Goal: Information Seeking & Learning: Compare options

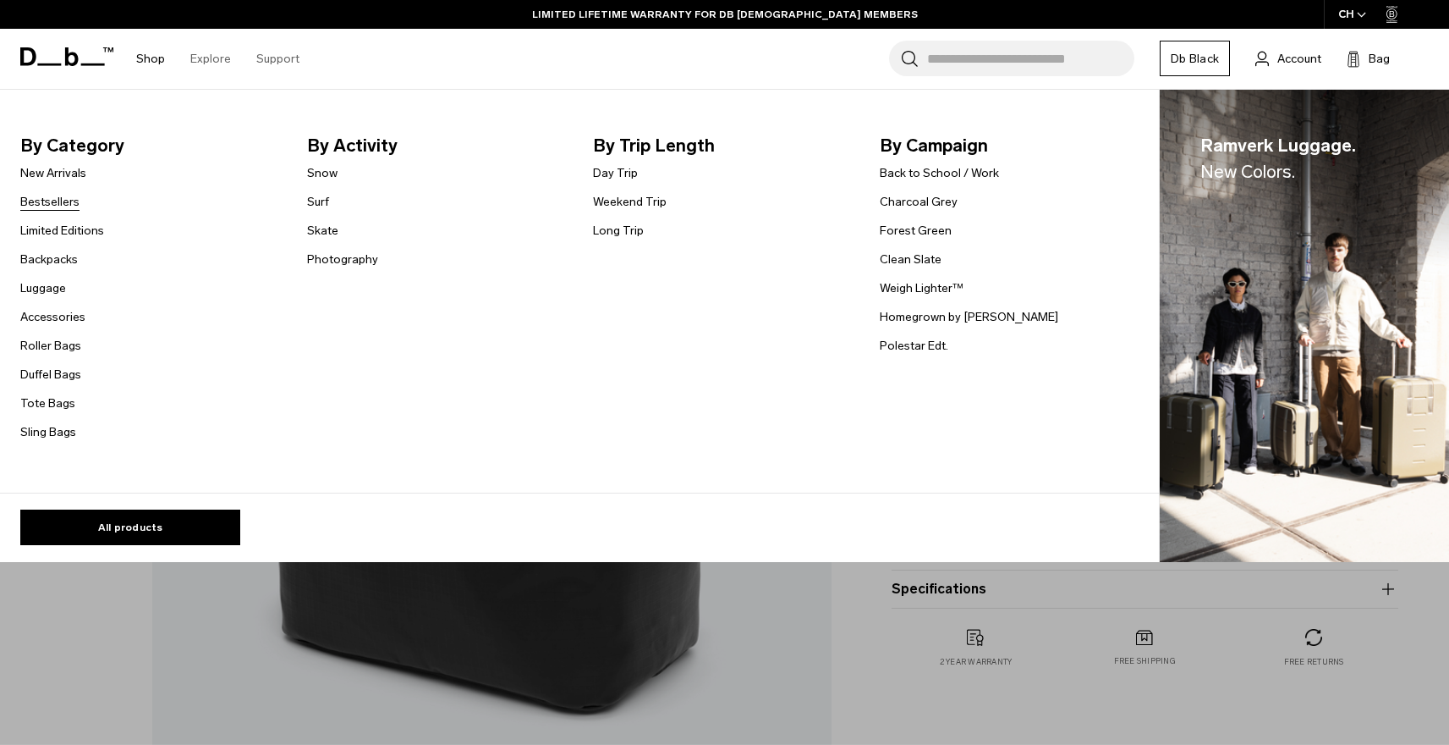
click at [52, 195] on link "Bestsellers" at bounding box center [49, 202] width 59 height 18
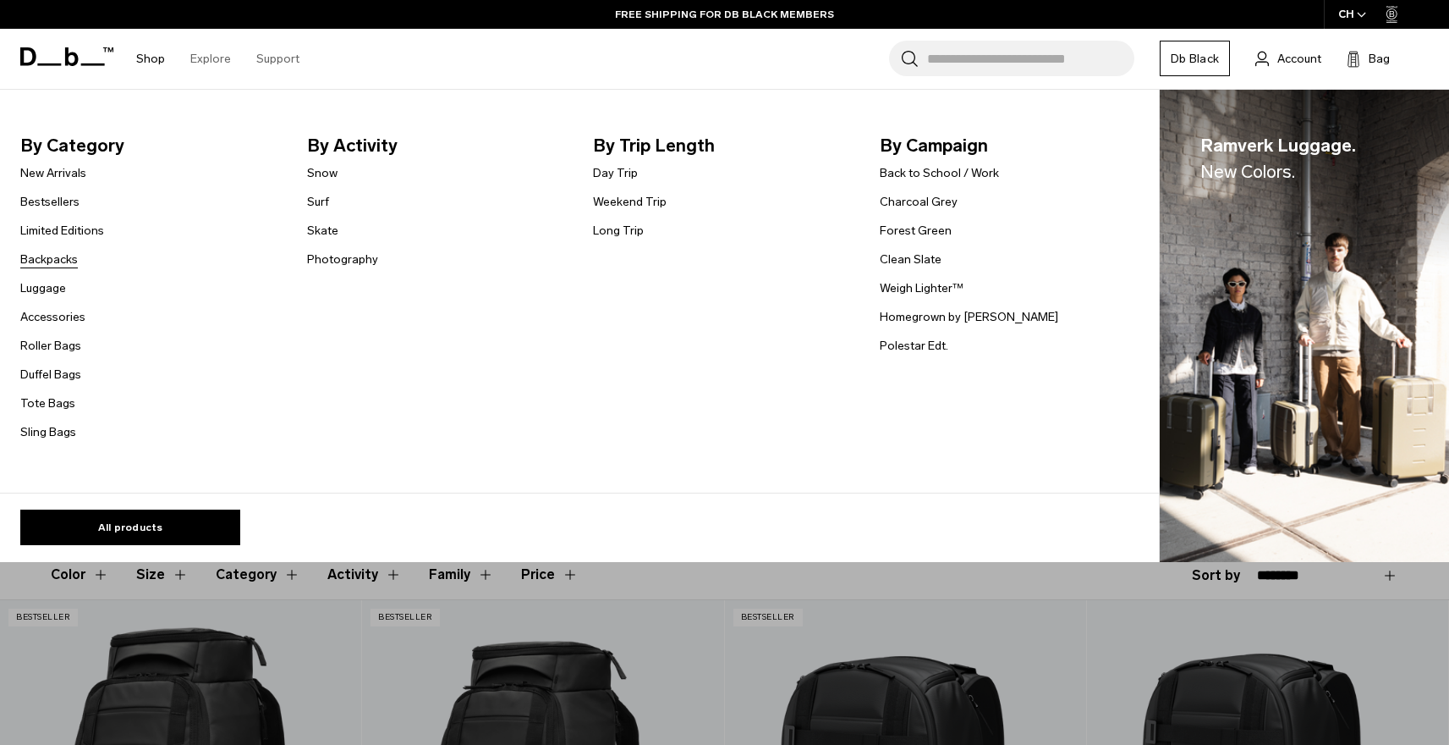
click at [52, 267] on link "Backpacks" at bounding box center [49, 259] width 58 height 18
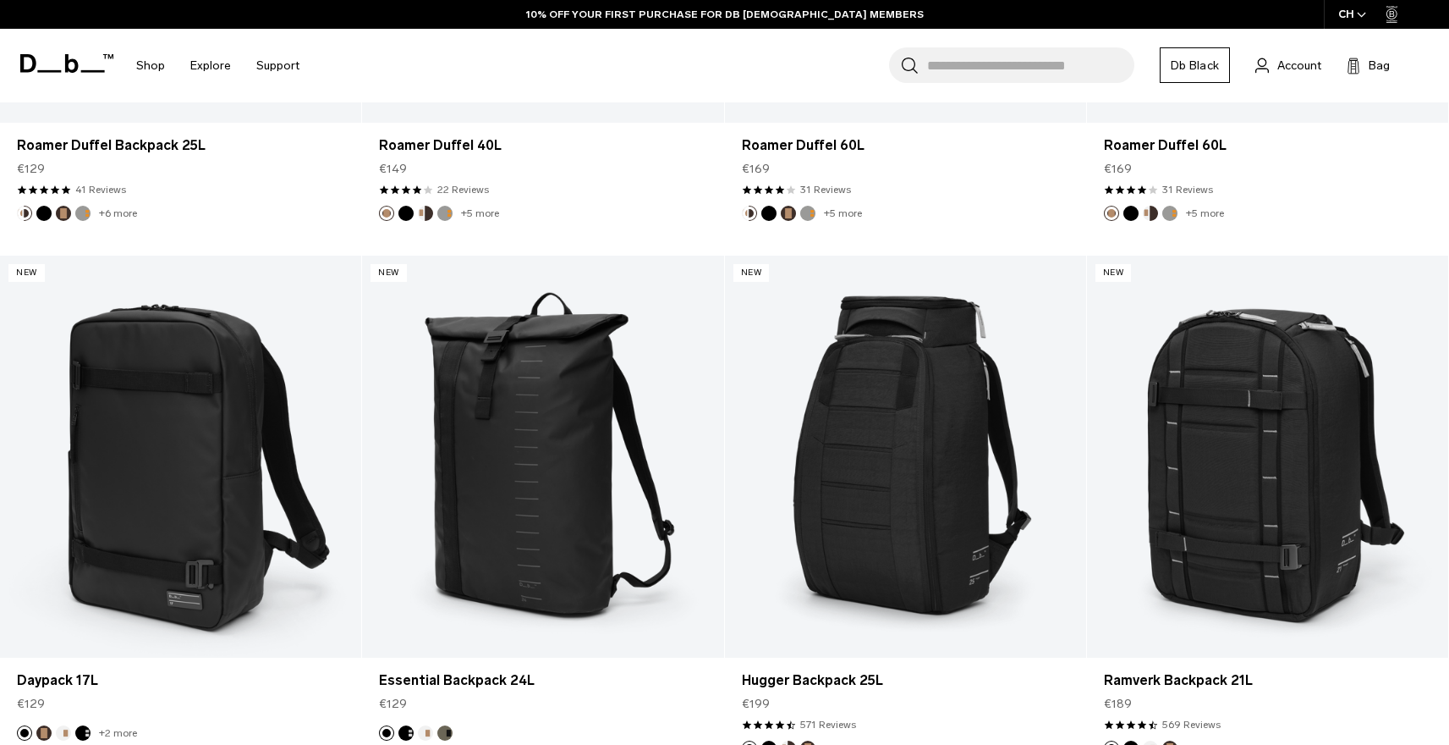
scroll to position [1820, 0]
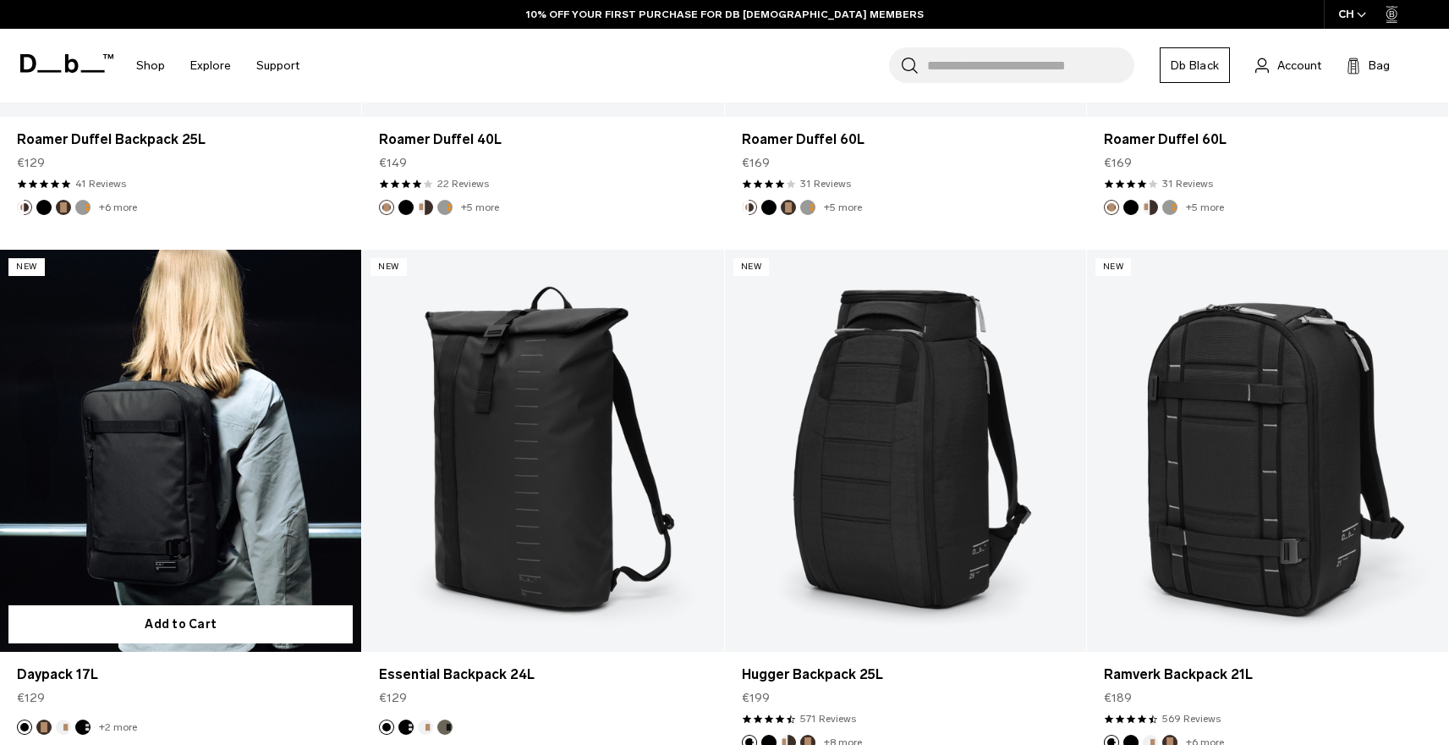
click at [104, 470] on link "Daypack 17L" at bounding box center [180, 451] width 361 height 402
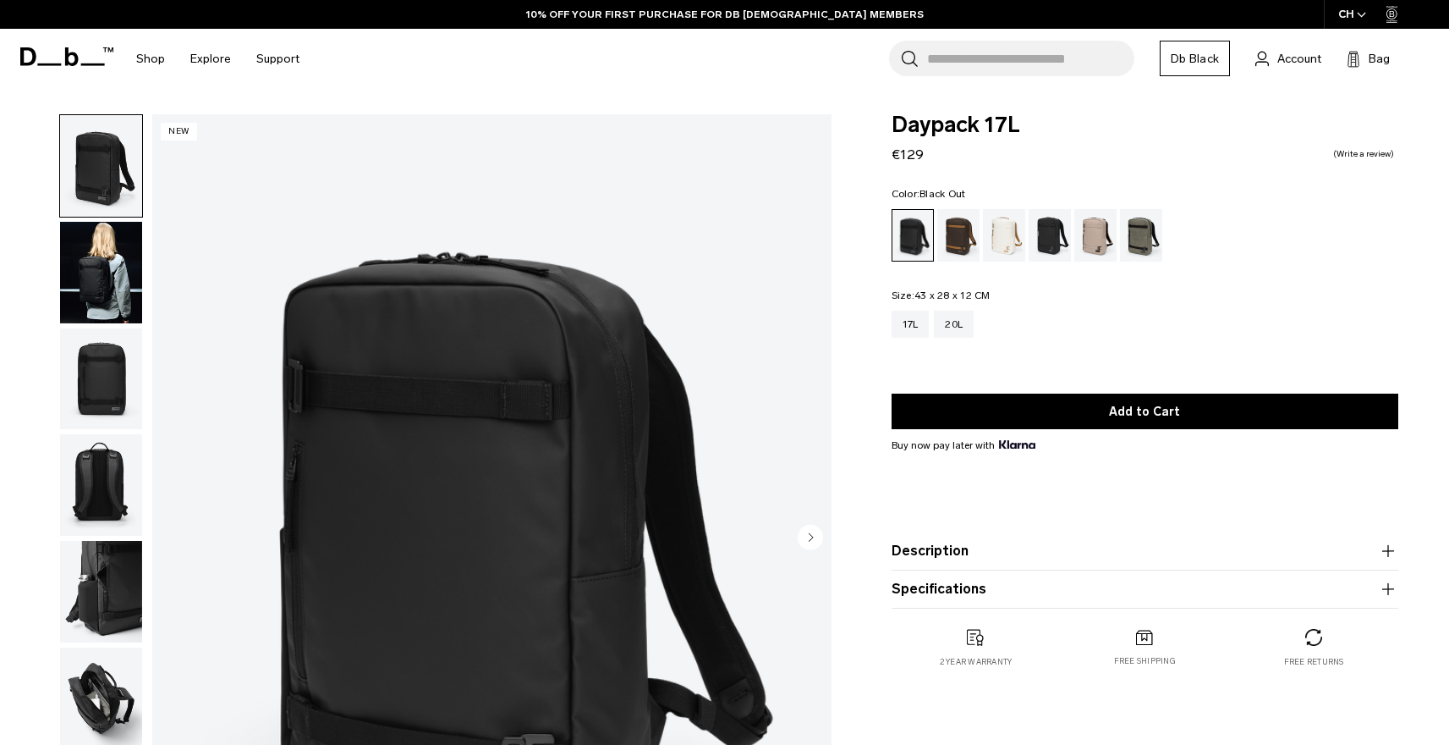
click at [95, 276] on img "button" at bounding box center [101, 273] width 82 height 102
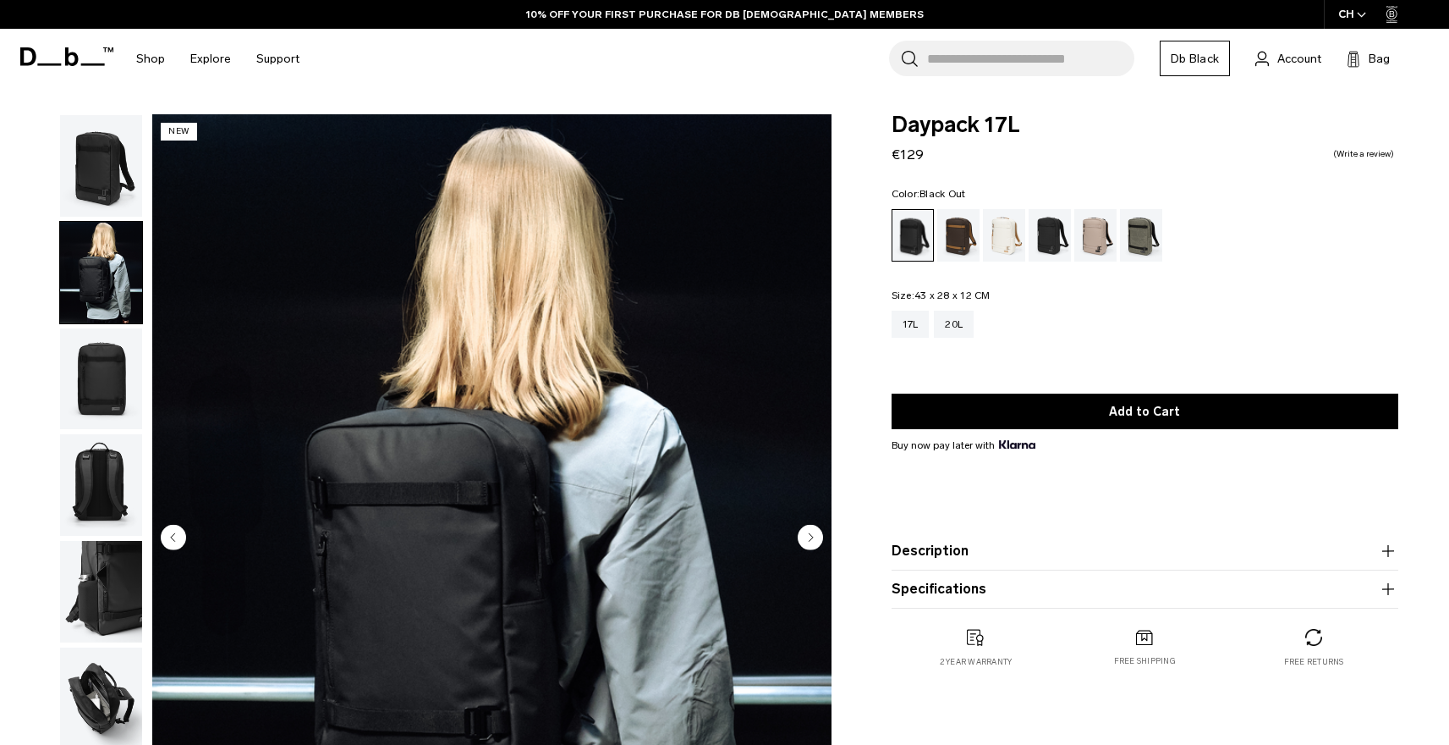
click at [86, 393] on img "button" at bounding box center [101, 379] width 82 height 102
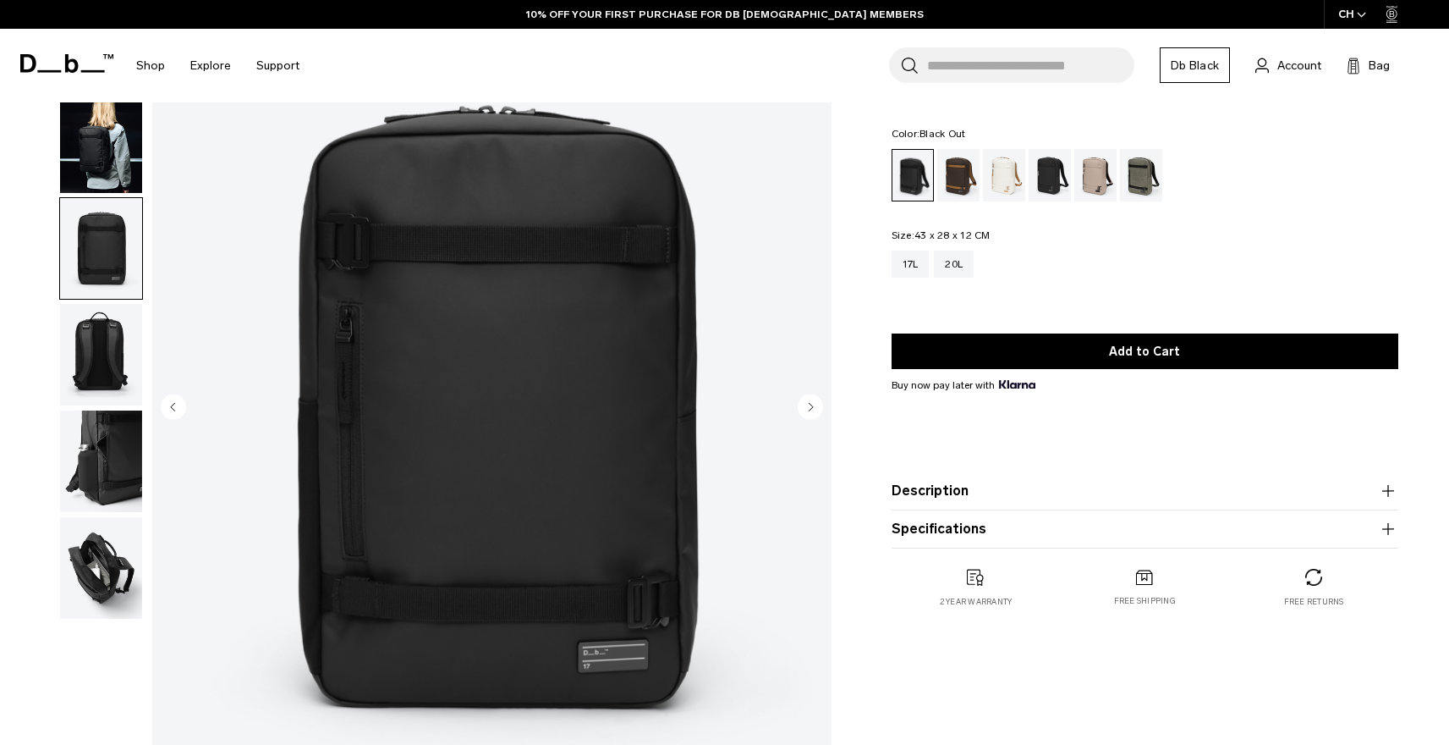
scroll to position [131, 0]
click at [93, 362] on img "button" at bounding box center [101, 354] width 82 height 102
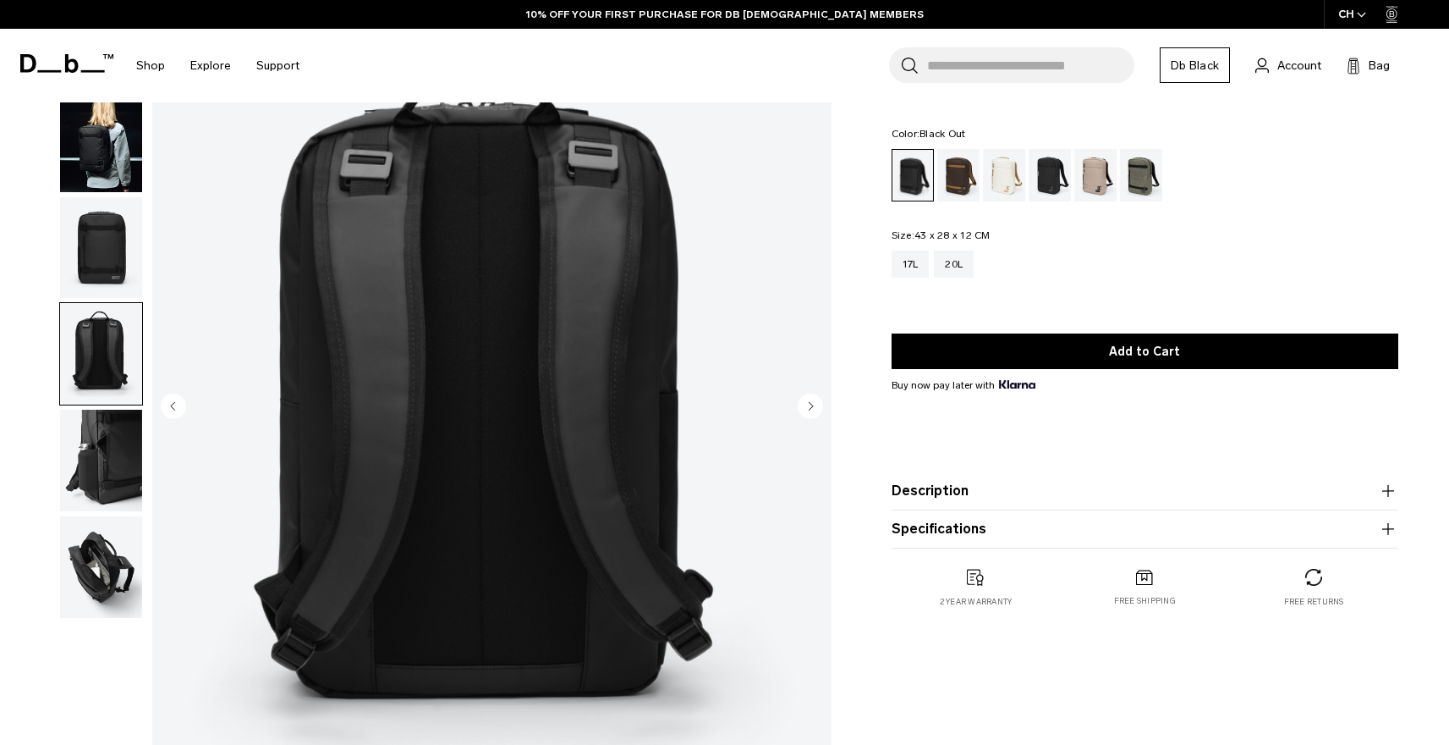
click at [91, 460] on img "button" at bounding box center [101, 460] width 82 height 102
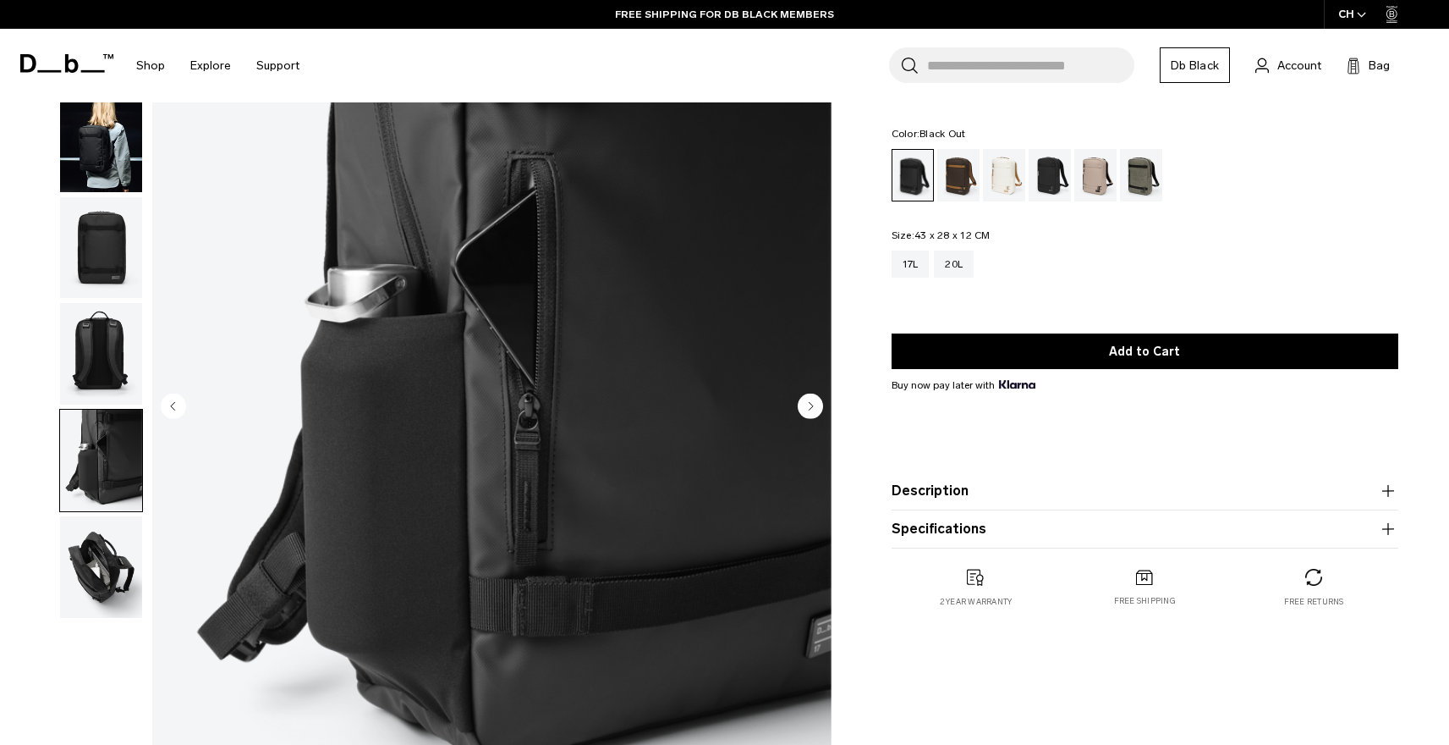
click at [107, 561] on img "button" at bounding box center [101, 567] width 82 height 102
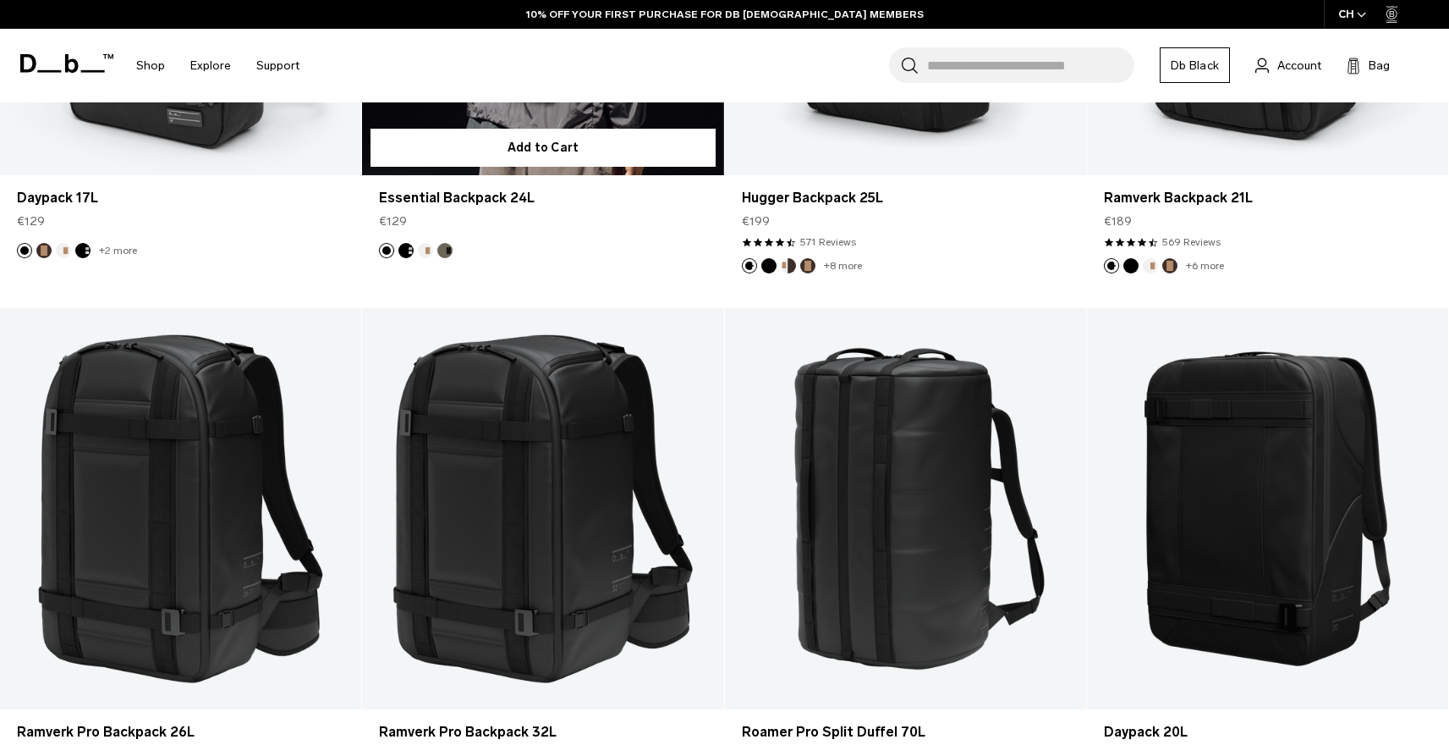
scroll to position [2352, 0]
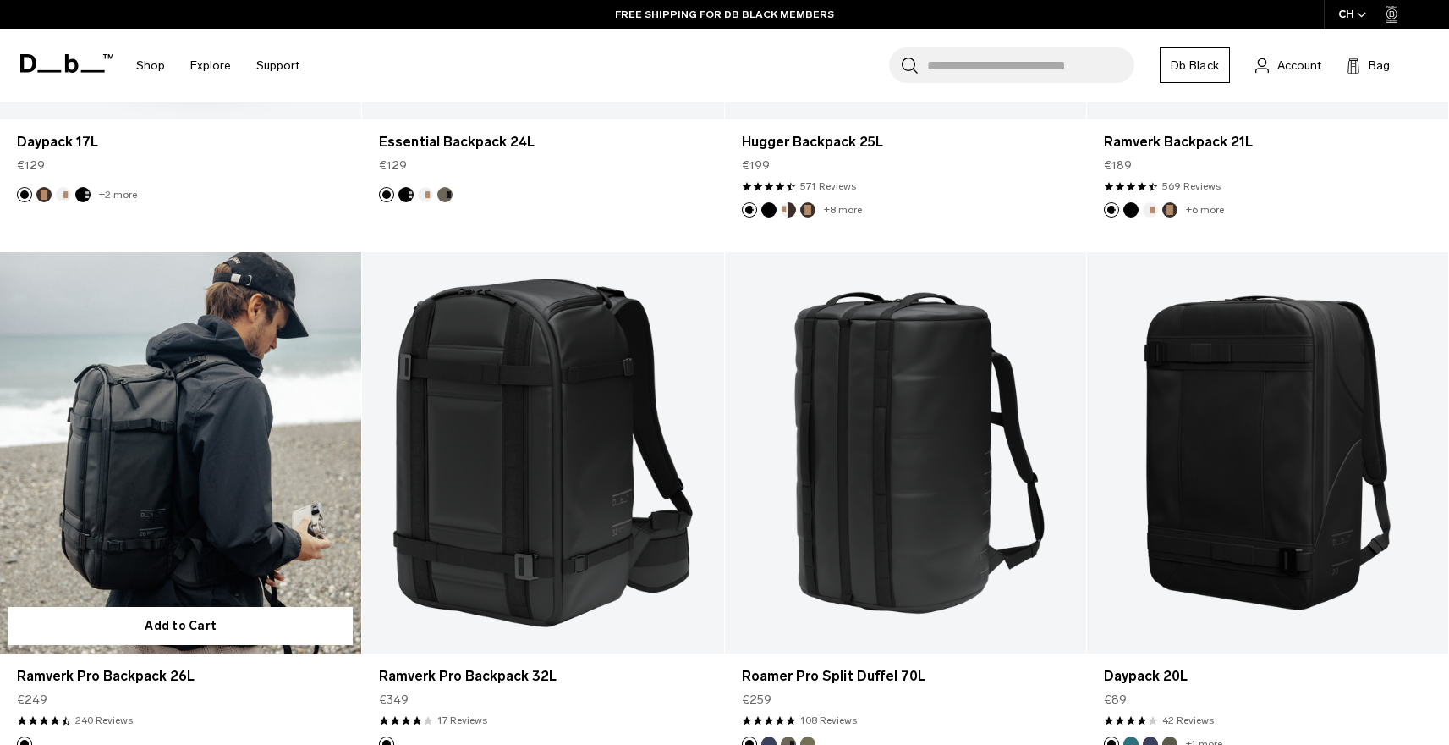
click at [243, 412] on link "Ramverk Pro Backpack 26L" at bounding box center [180, 453] width 361 height 402
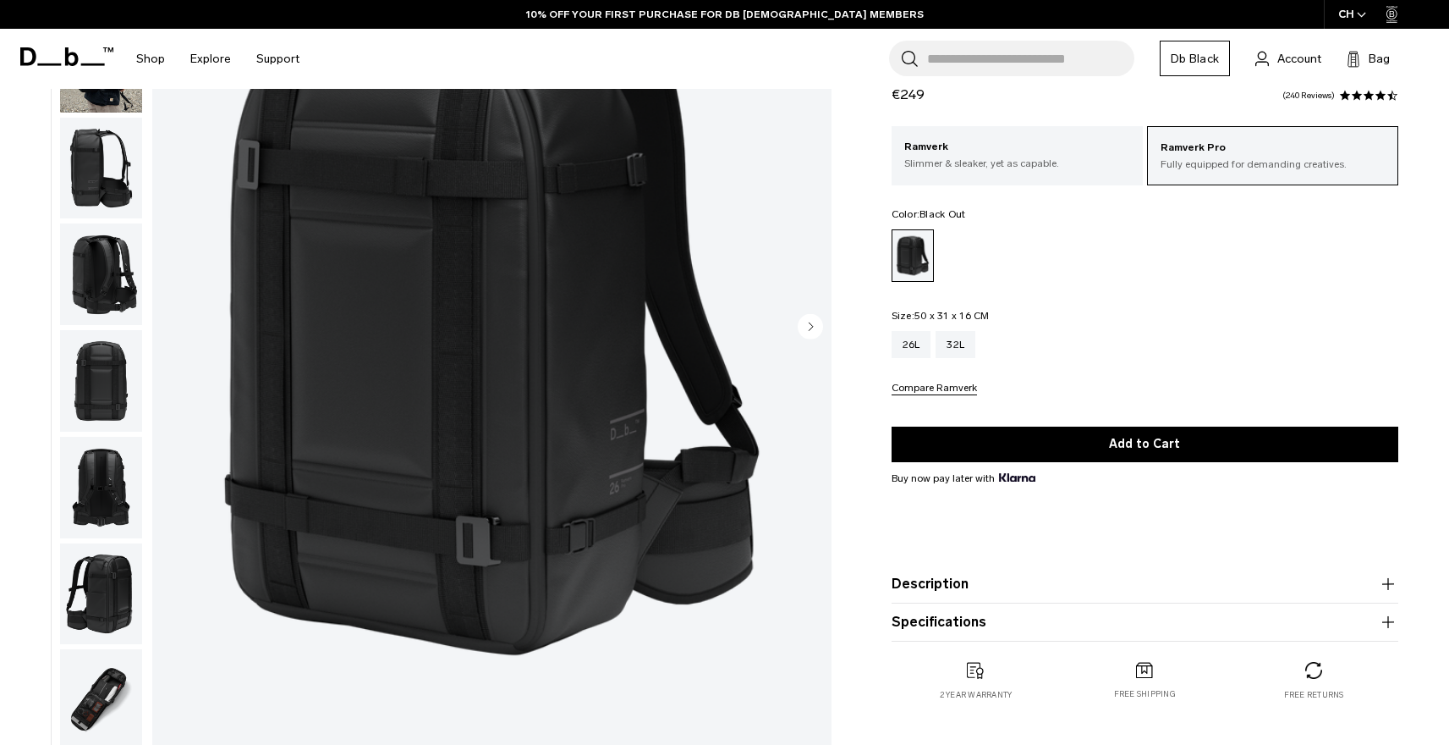
scroll to position [243, 0]
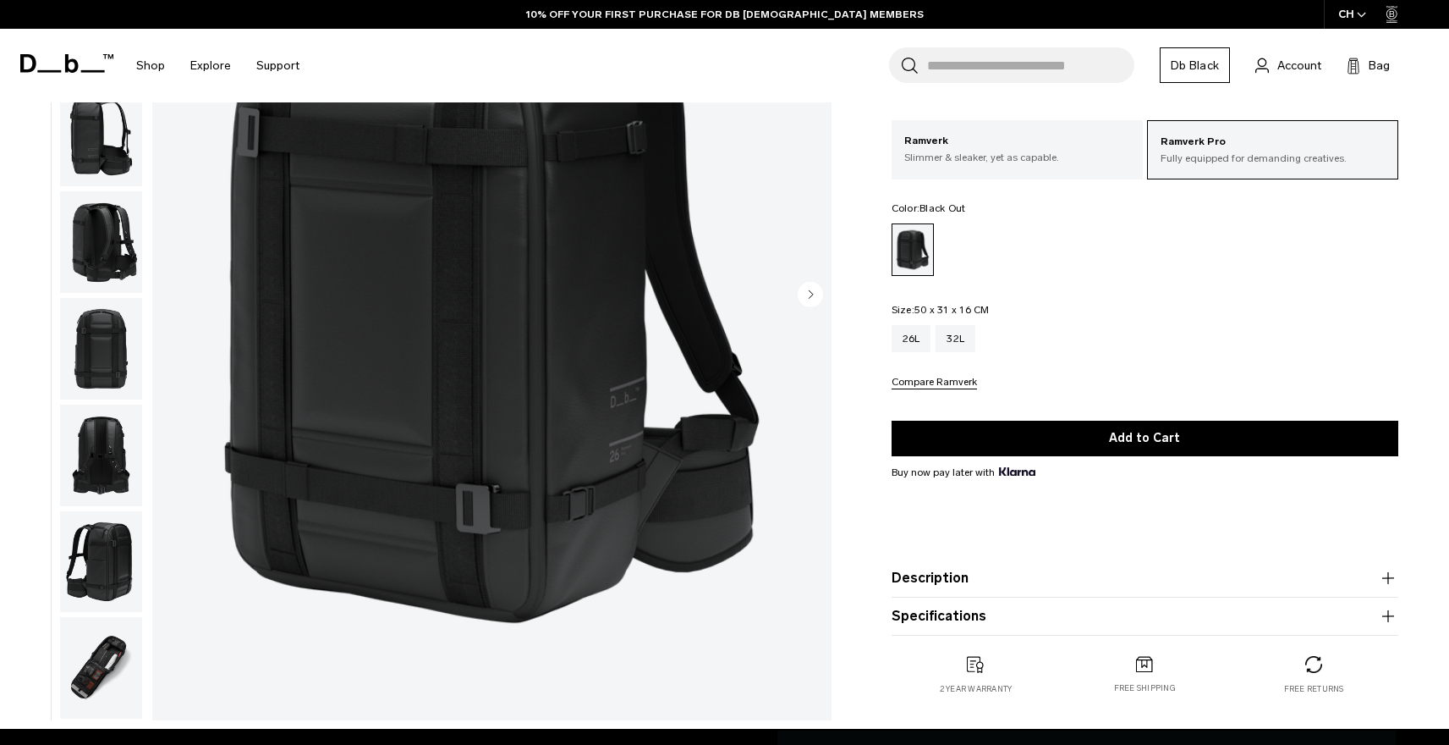
click at [124, 140] on img "button" at bounding box center [101, 136] width 82 height 102
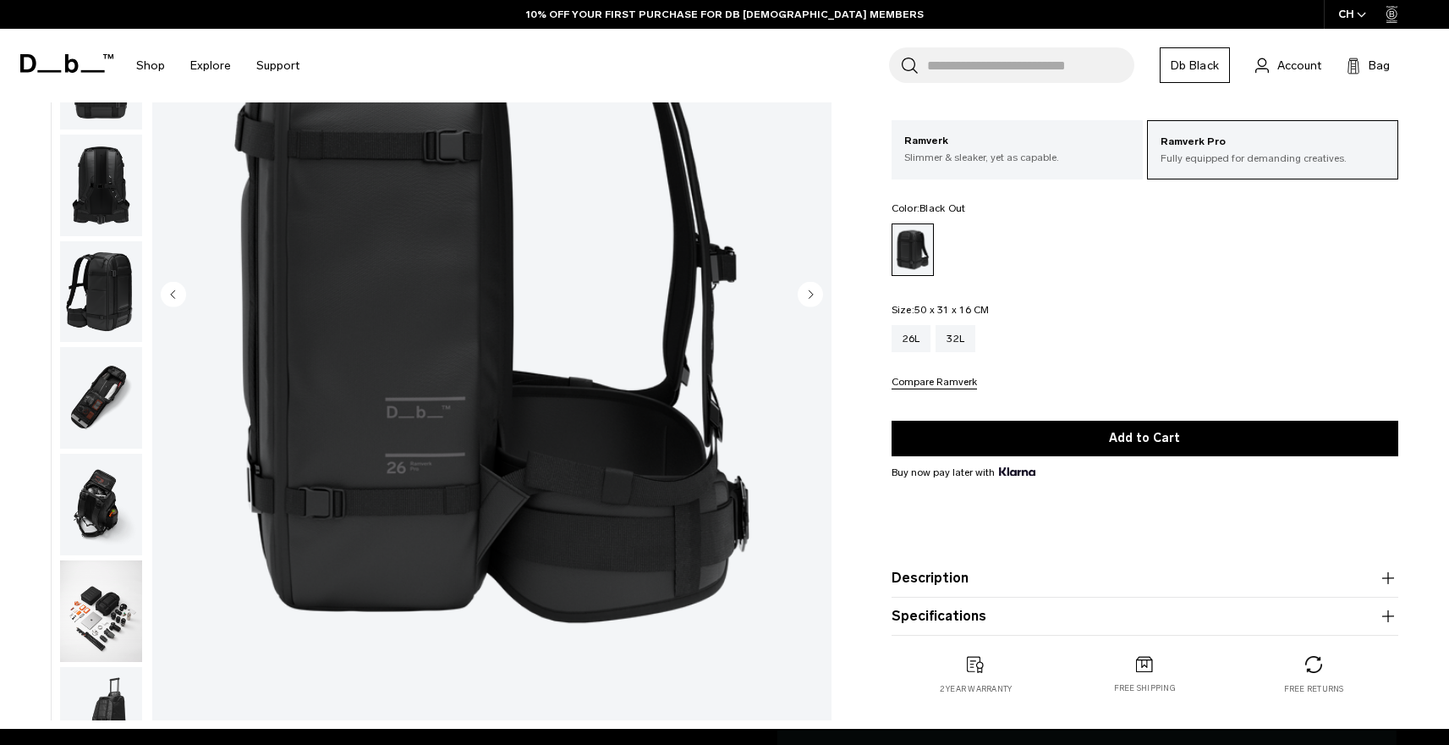
scroll to position [281, 0]
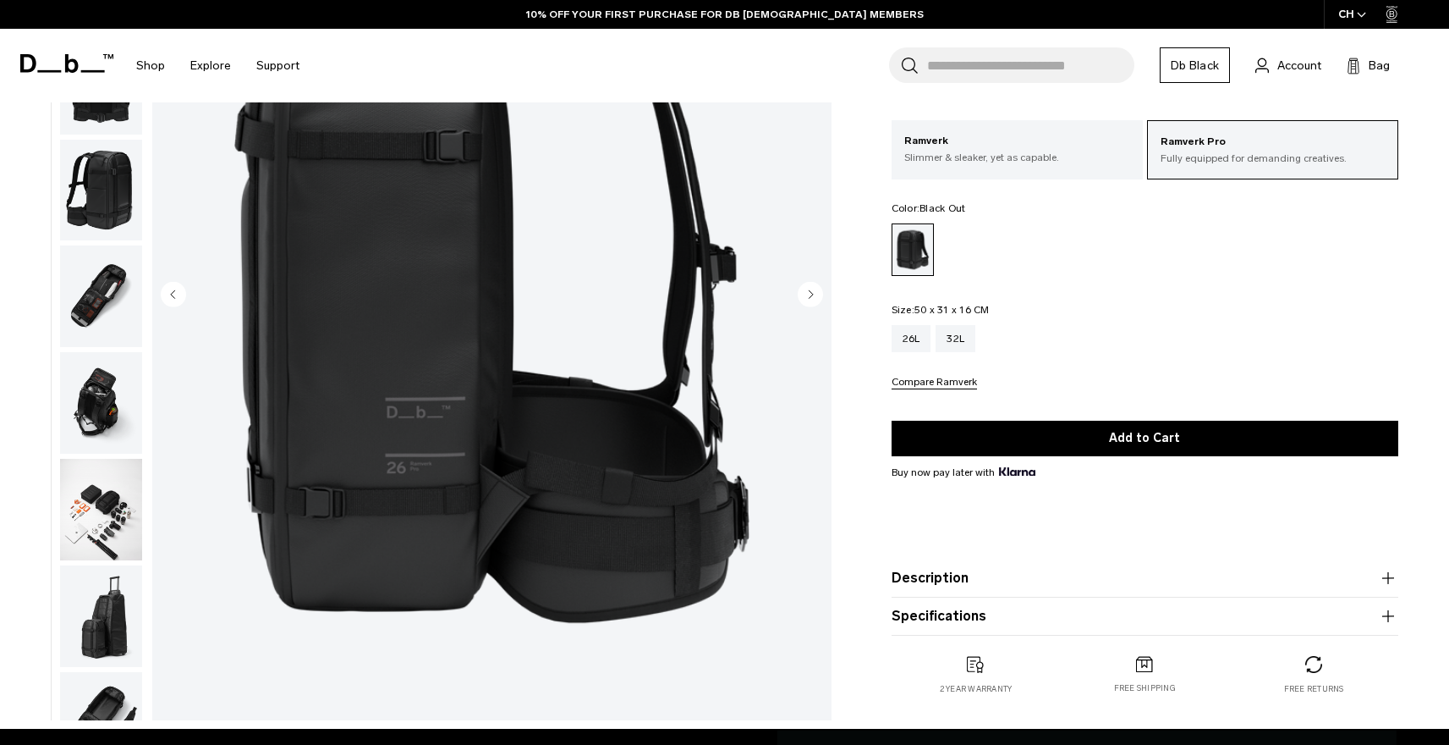
click at [90, 426] on img "button" at bounding box center [101, 403] width 82 height 102
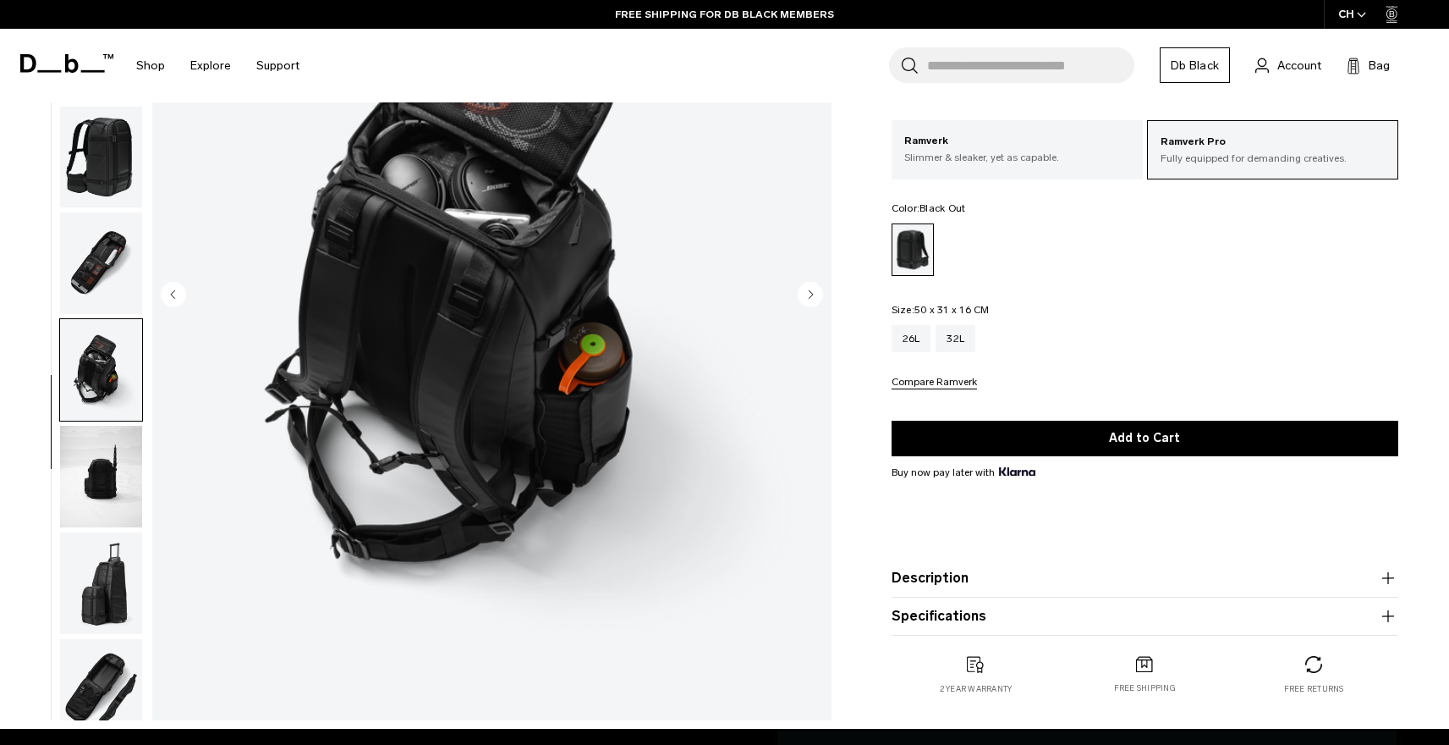
click at [102, 464] on img "button" at bounding box center [101, 477] width 82 height 102
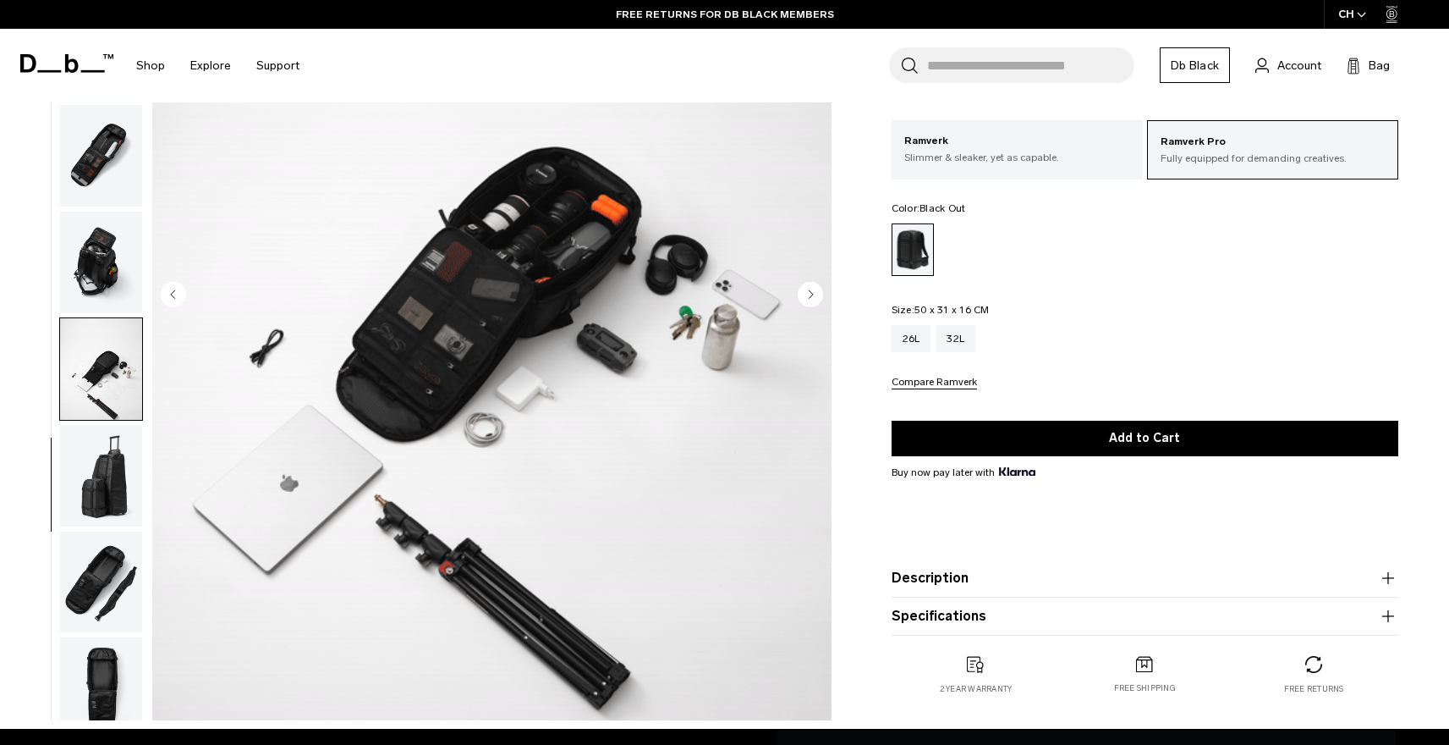
scroll to position [531, 0]
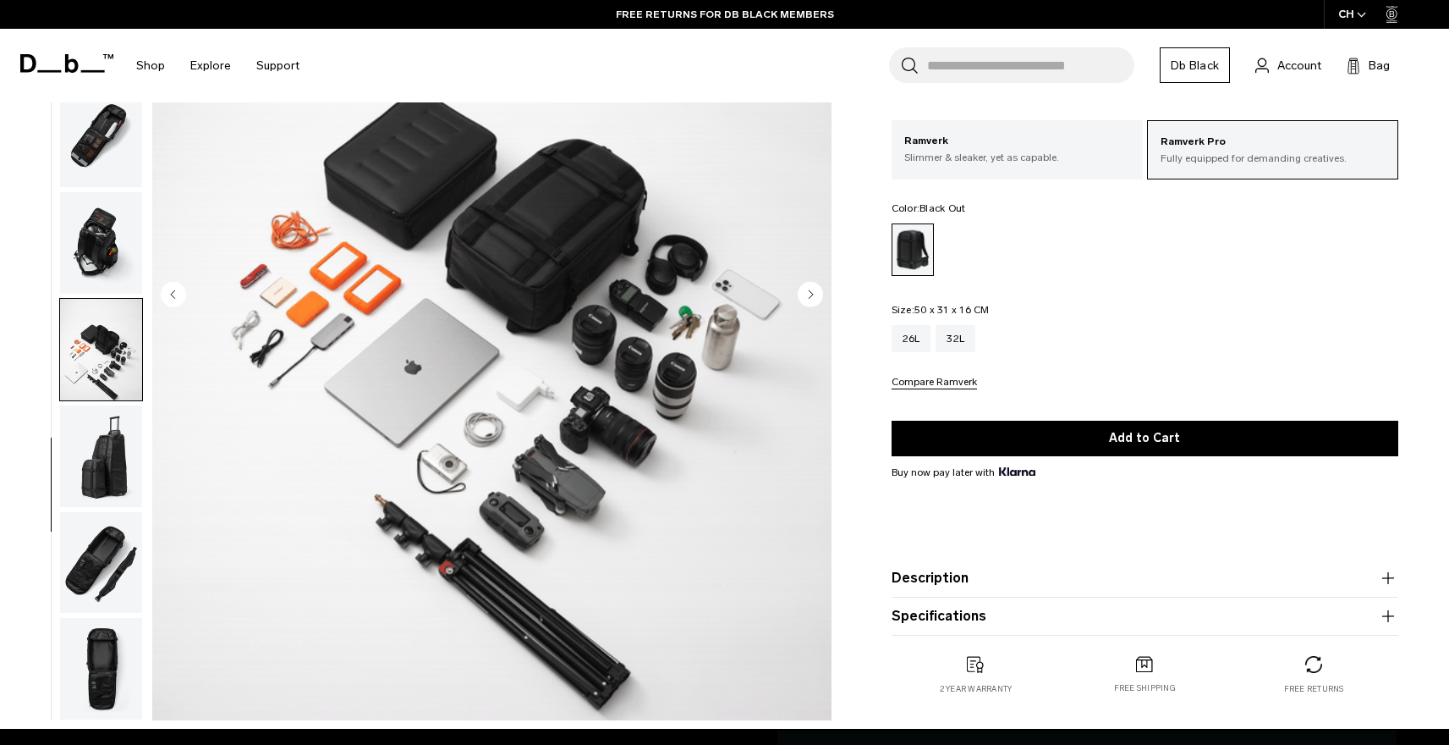
click at [103, 662] on img "button" at bounding box center [101, 669] width 82 height 102
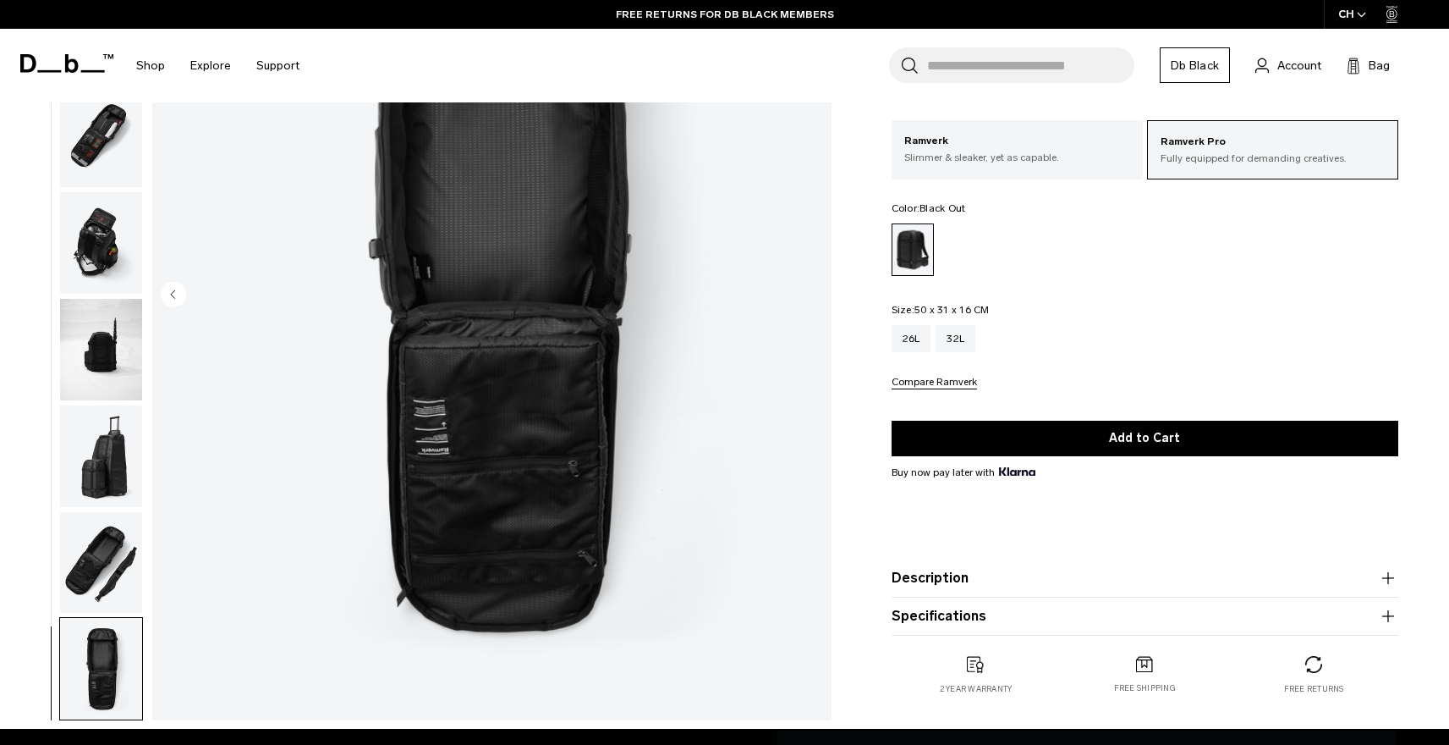
click at [103, 564] on img "button" at bounding box center [101, 563] width 82 height 102
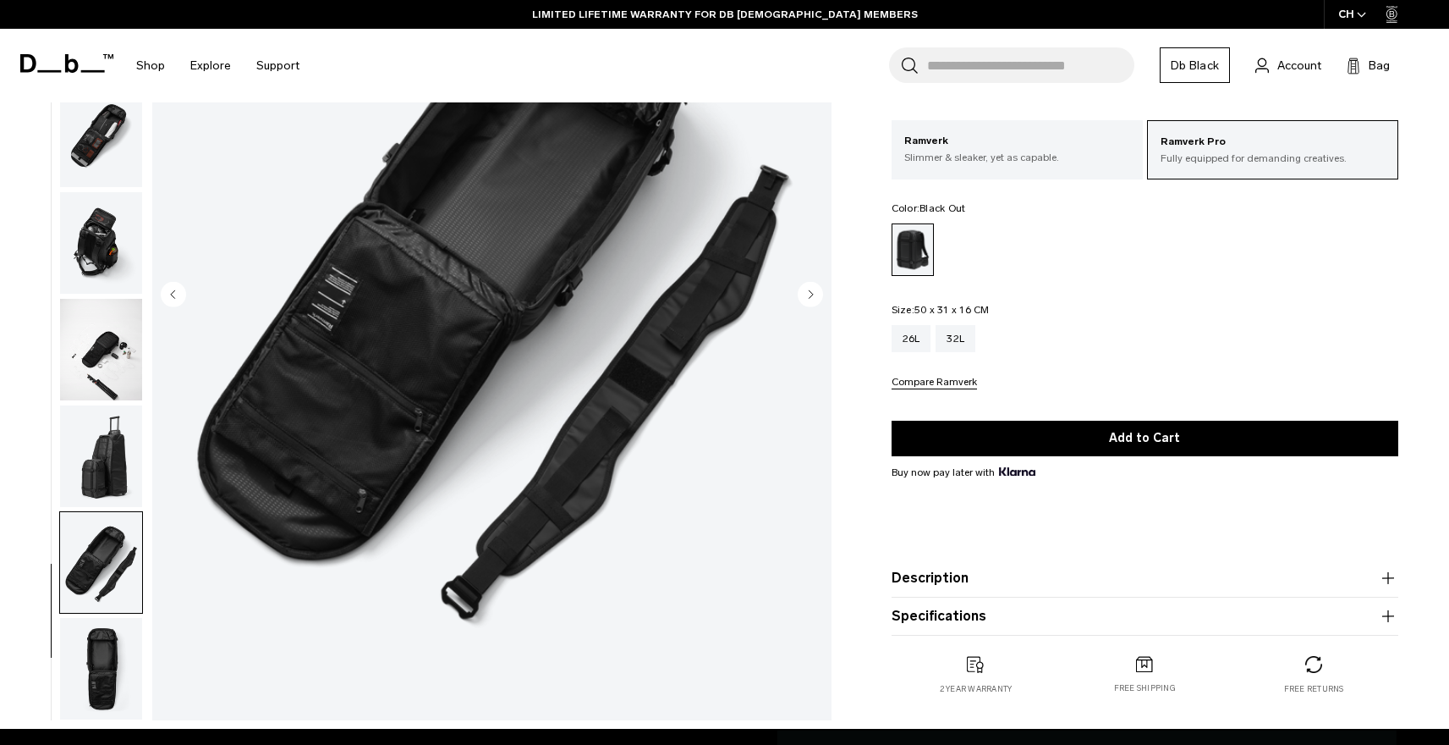
click at [97, 650] on img "button" at bounding box center [101, 669] width 82 height 102
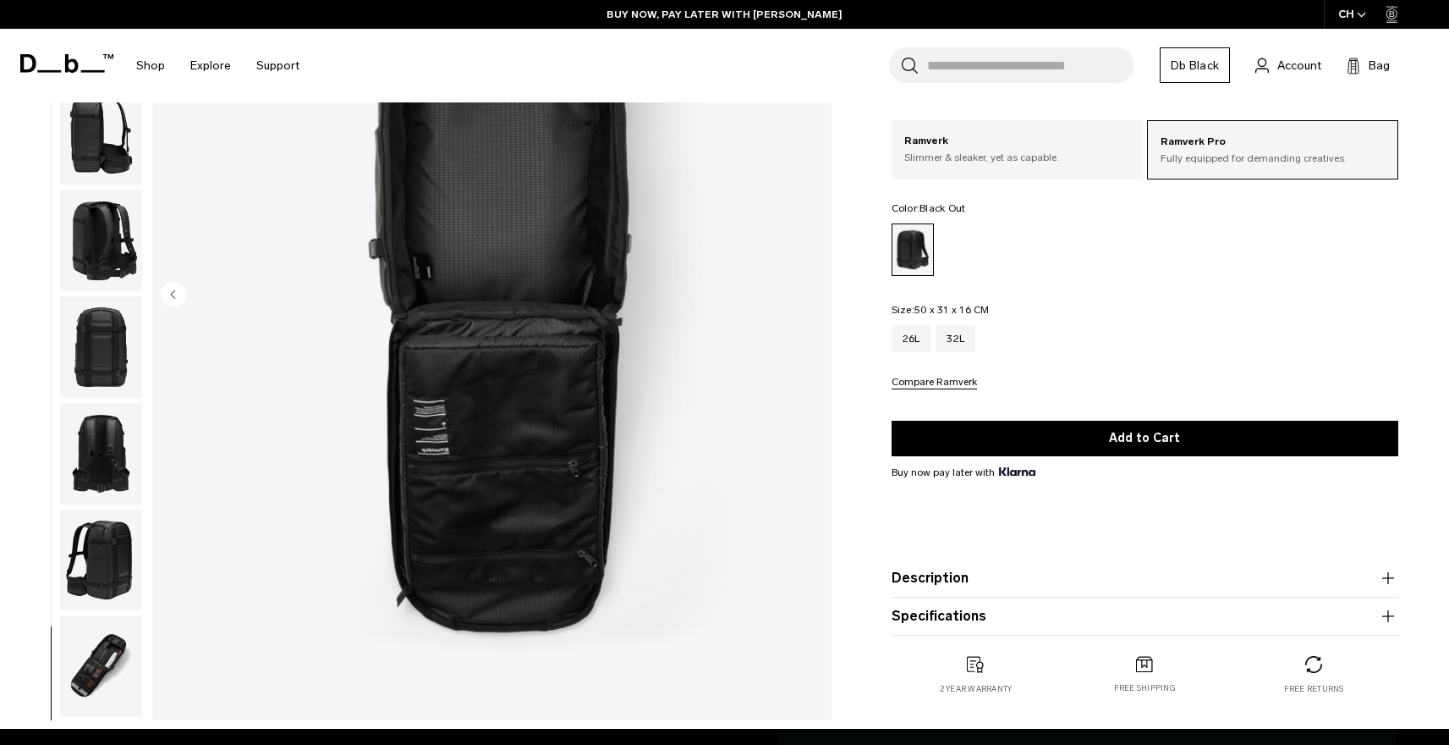
scroll to position [0, 0]
click at [97, 158] on img "button" at bounding box center [101, 136] width 82 height 102
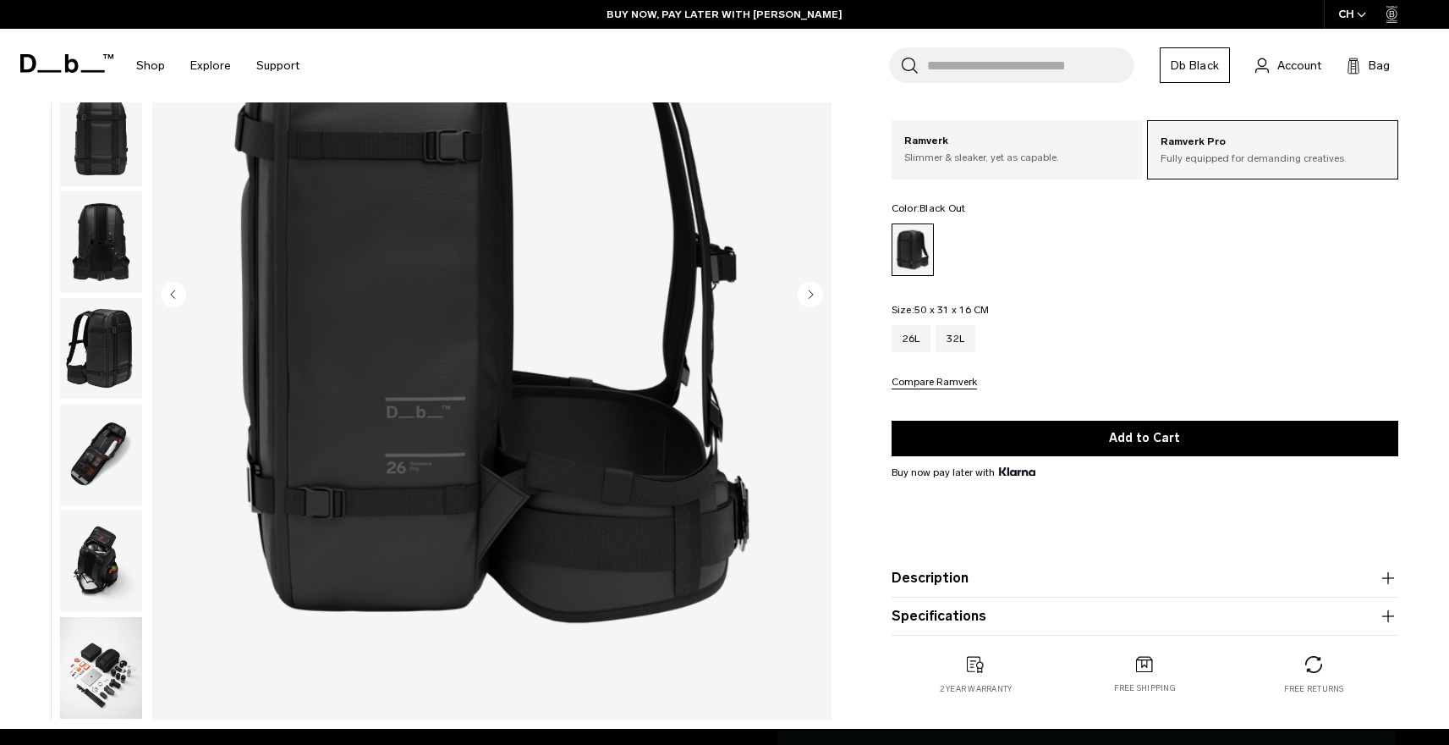
scroll to position [531, 0]
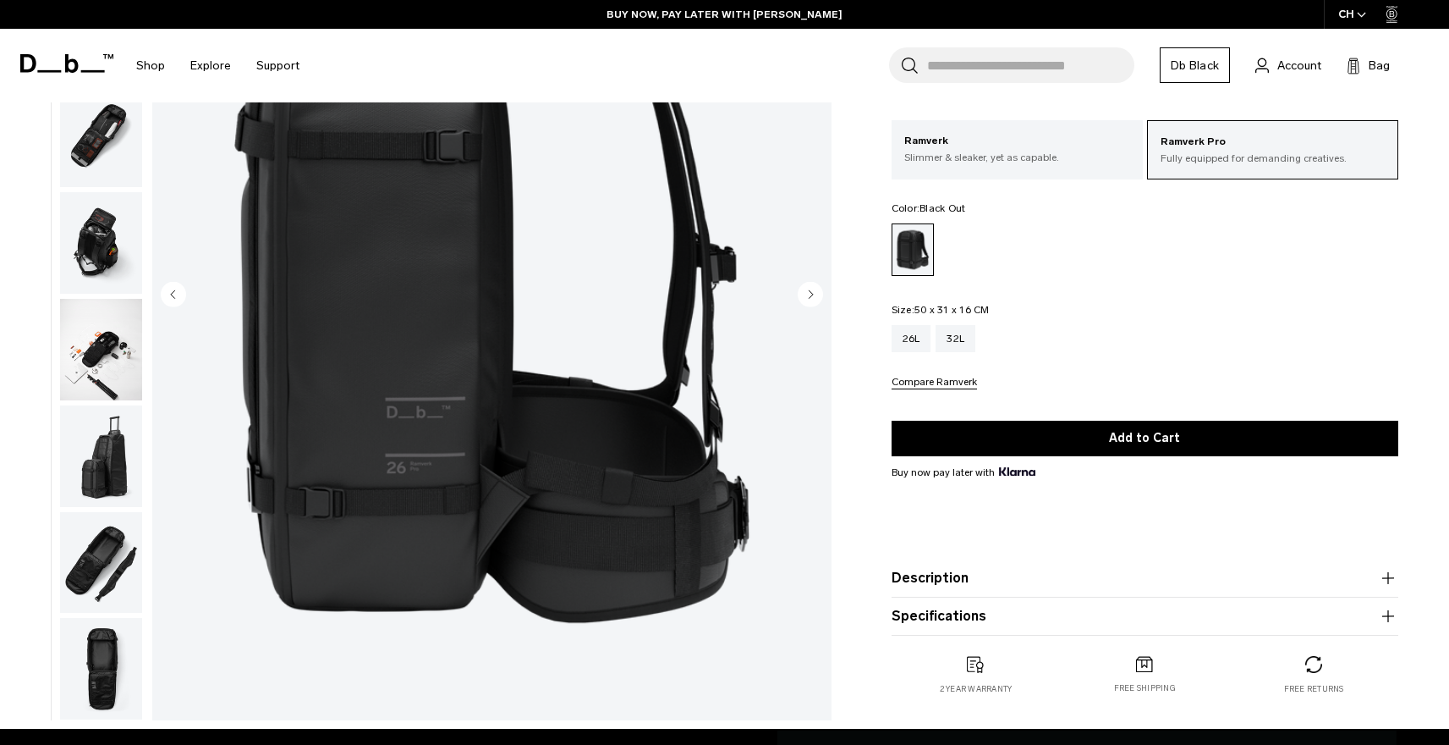
click at [77, 666] on img "button" at bounding box center [101, 669] width 82 height 102
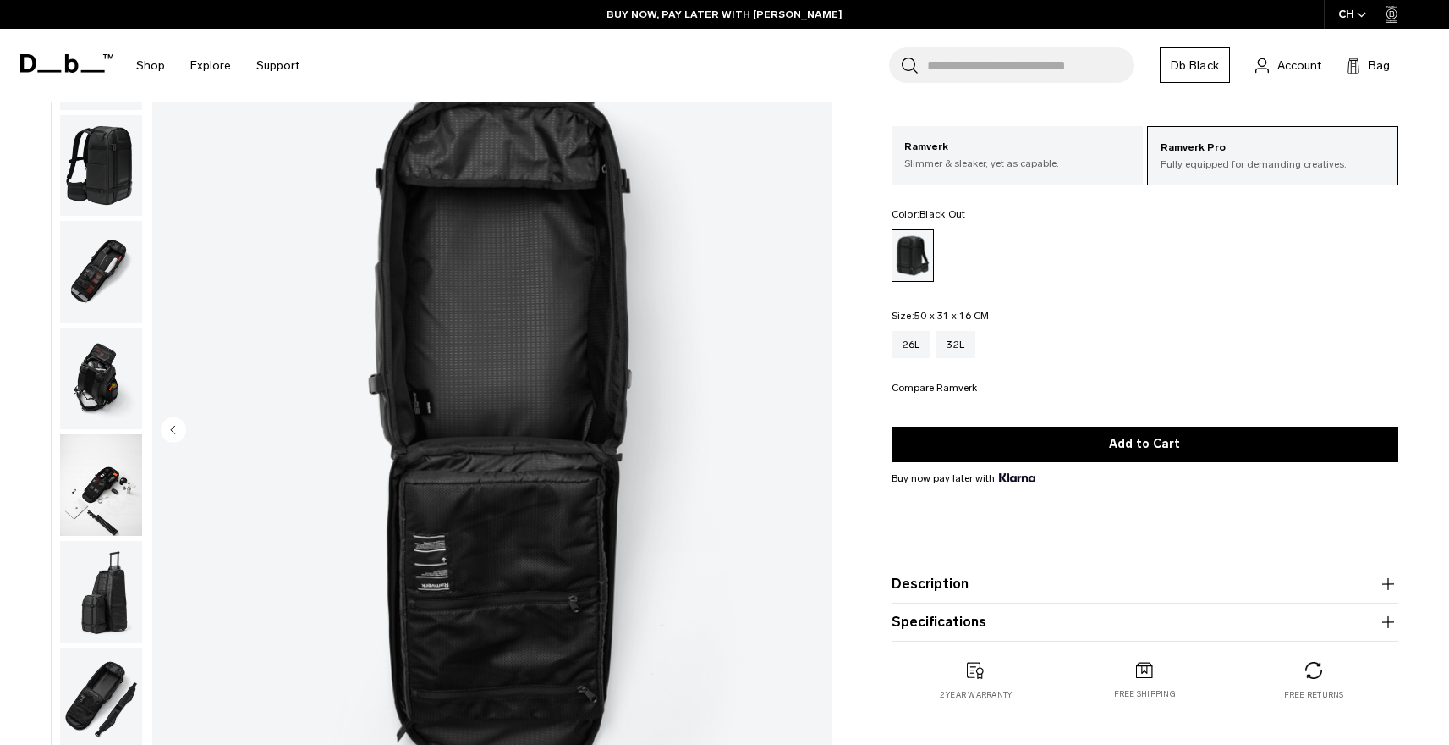
scroll to position [0, 0]
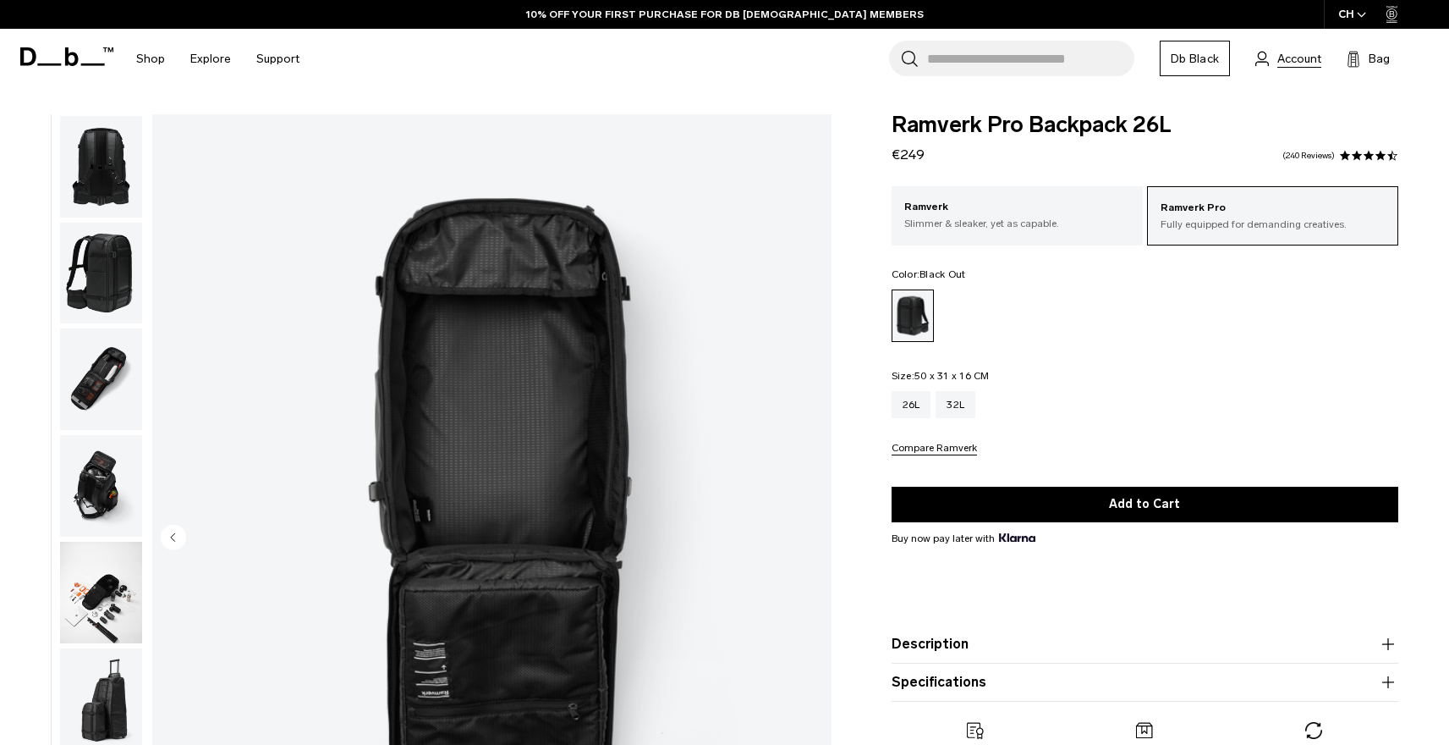
click at [1298, 62] on span "Account" at bounding box center [1300, 59] width 44 height 18
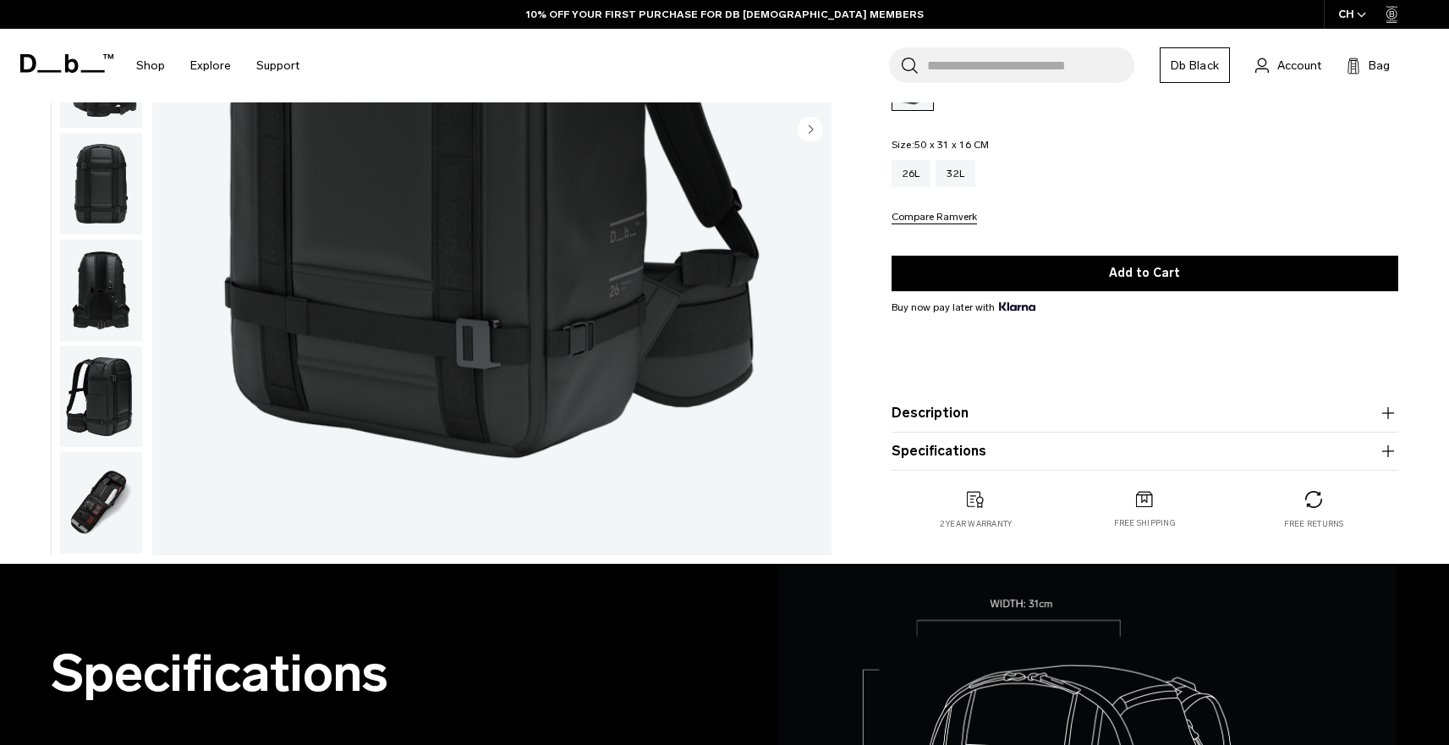
scroll to position [420, 0]
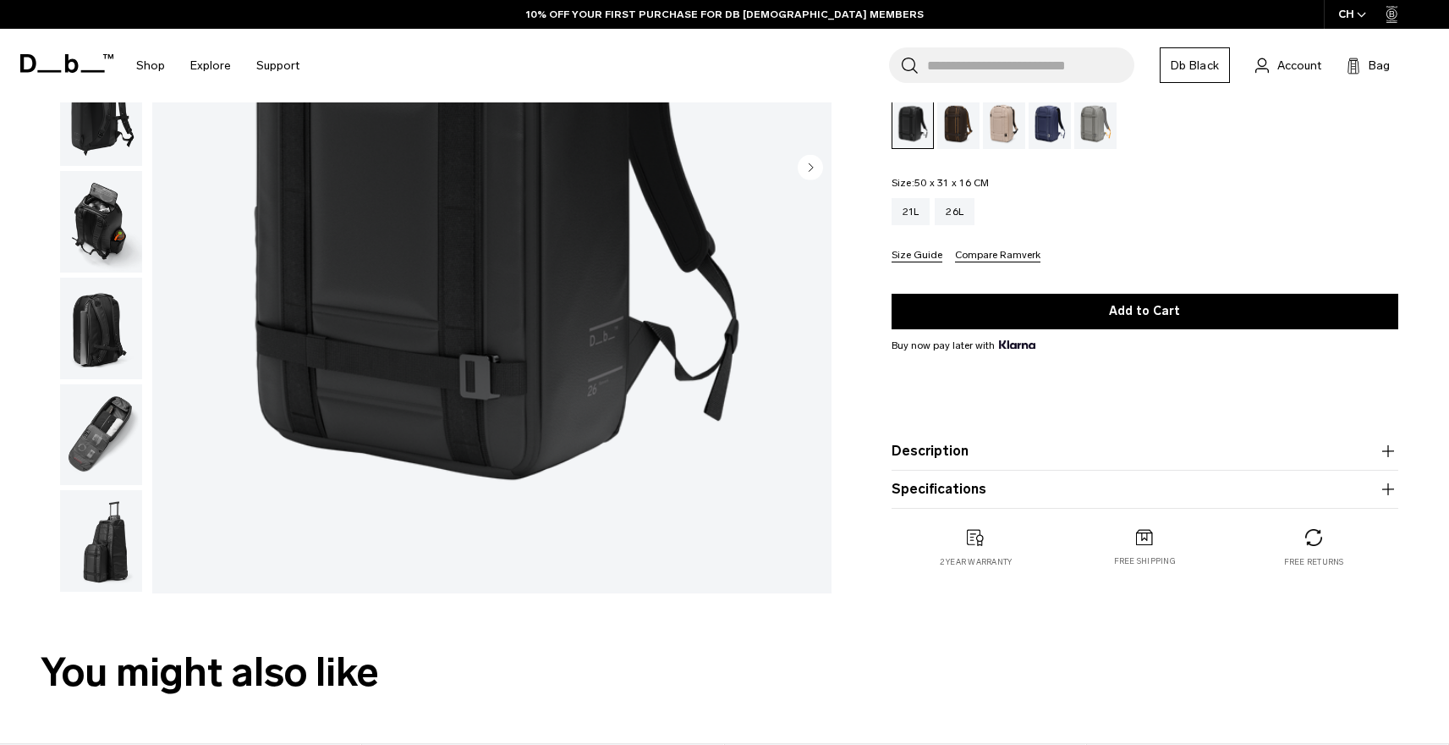
scroll to position [360, 0]
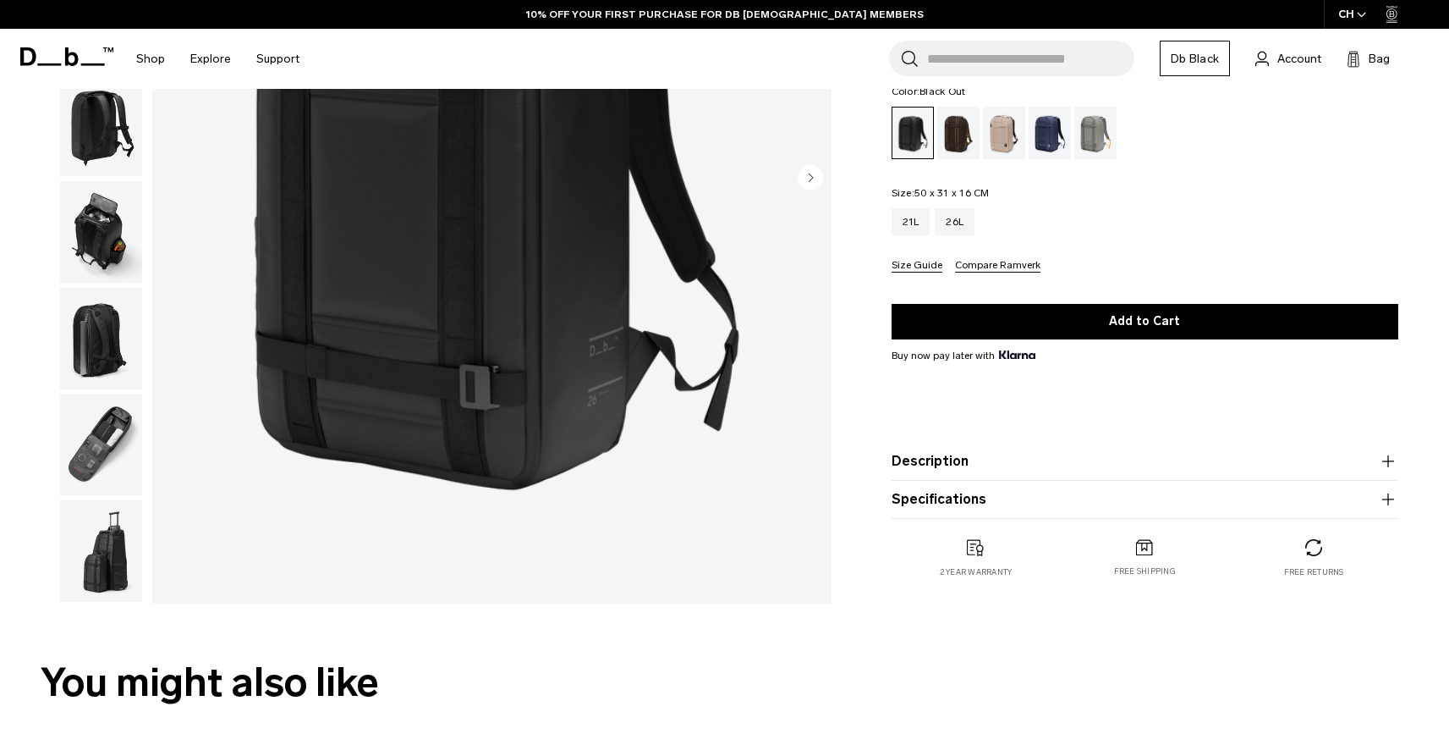
click at [118, 415] on img "button" at bounding box center [101, 445] width 82 height 102
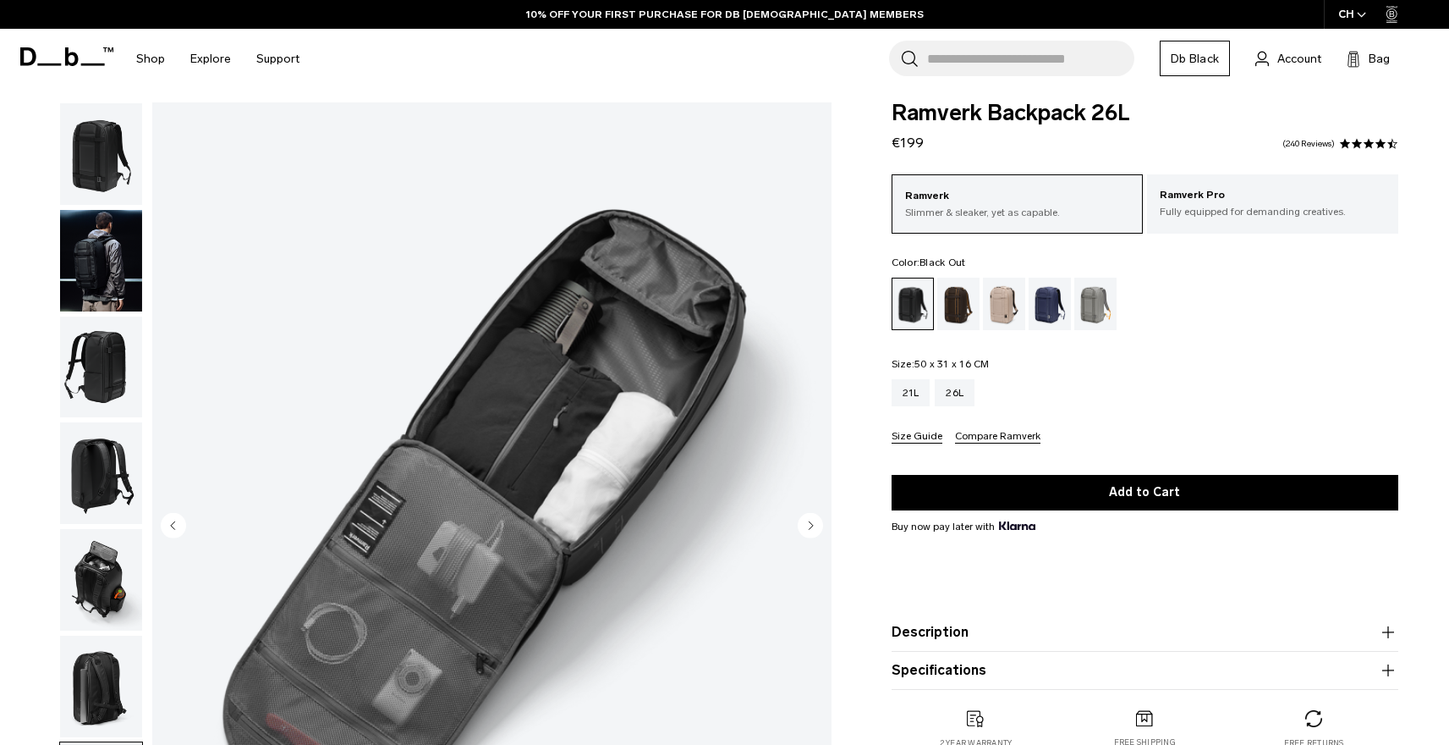
scroll to position [3, 0]
